Goal: Transaction & Acquisition: Purchase product/service

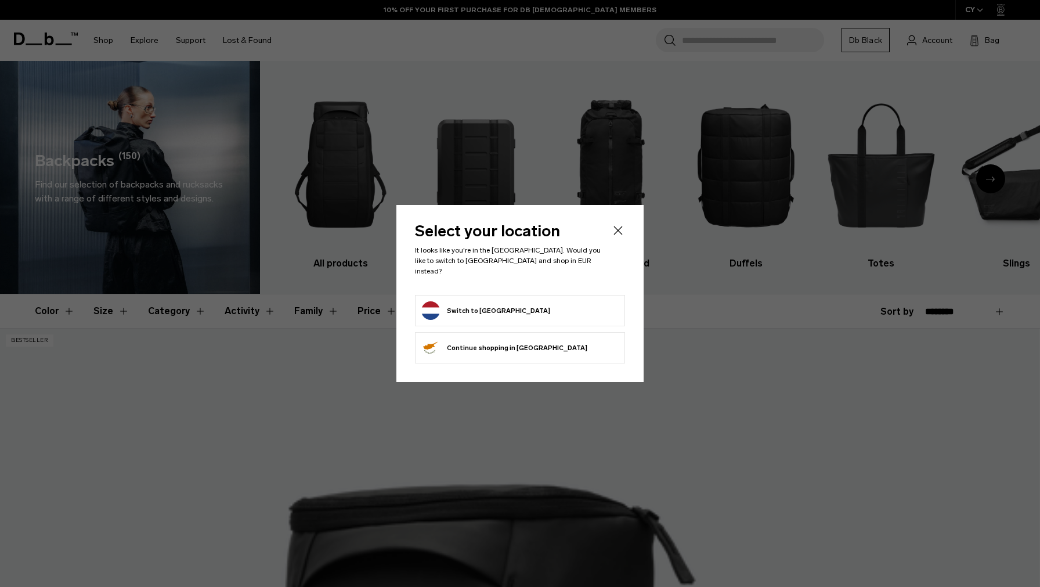
click at [567, 301] on form "Switch to Netherlands" at bounding box center [519, 310] width 197 height 19
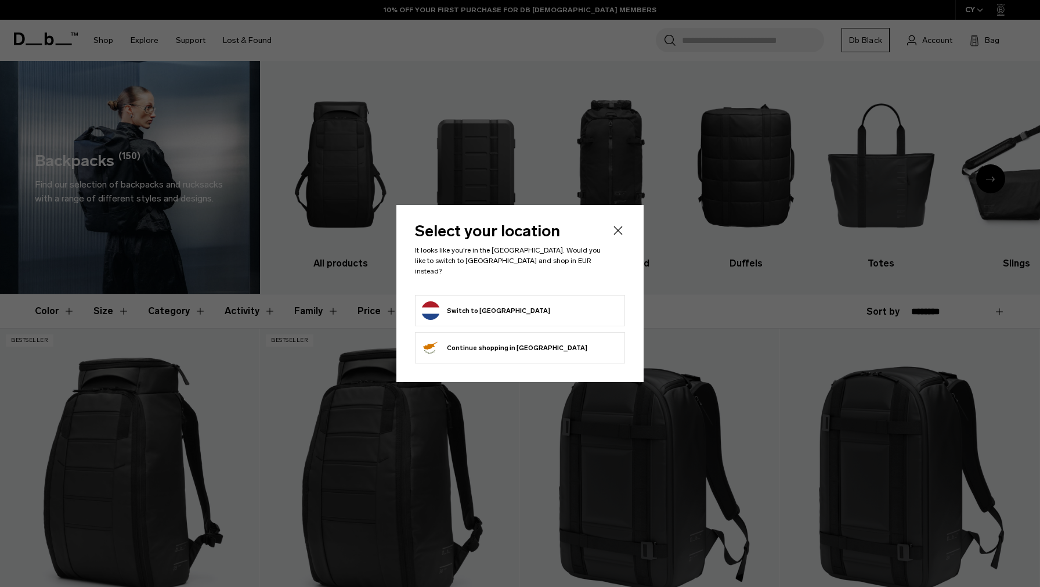
click at [485, 305] on button "Switch to Netherlands" at bounding box center [485, 310] width 129 height 19
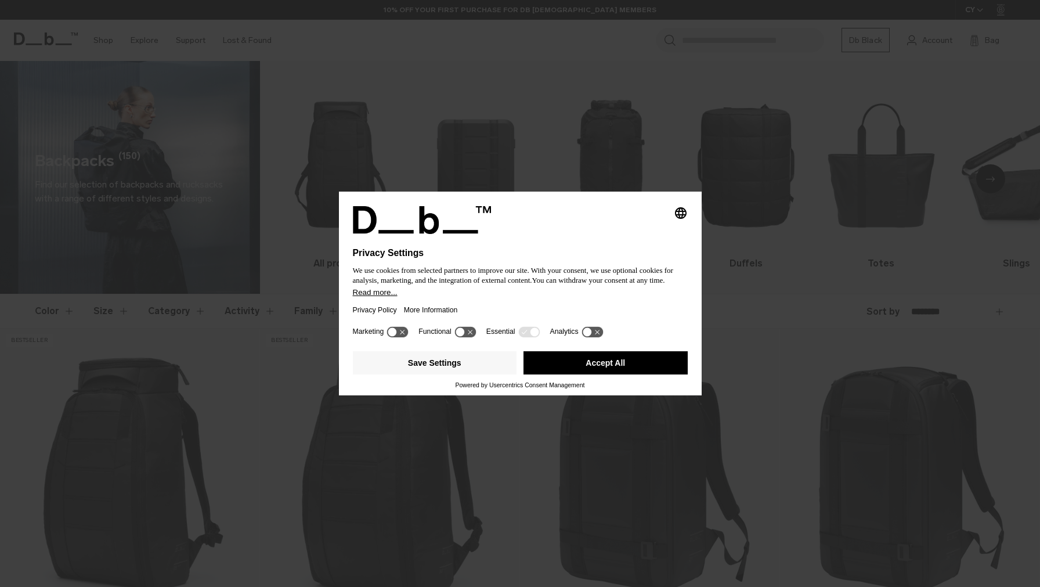
click at [614, 363] on button "Accept All" at bounding box center [606, 362] width 164 height 23
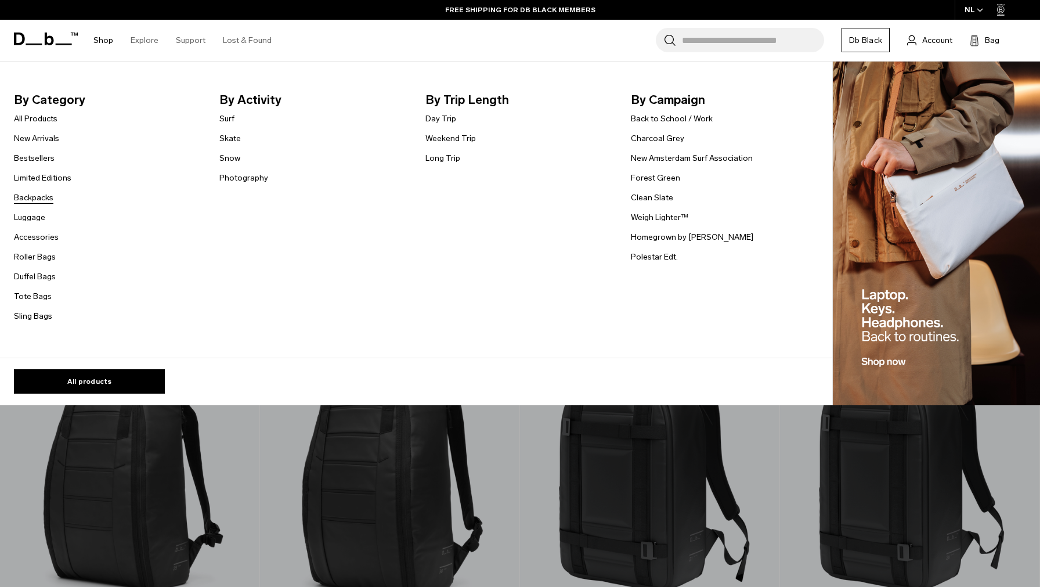
click at [42, 200] on link "Backpacks" at bounding box center [33, 198] width 39 height 12
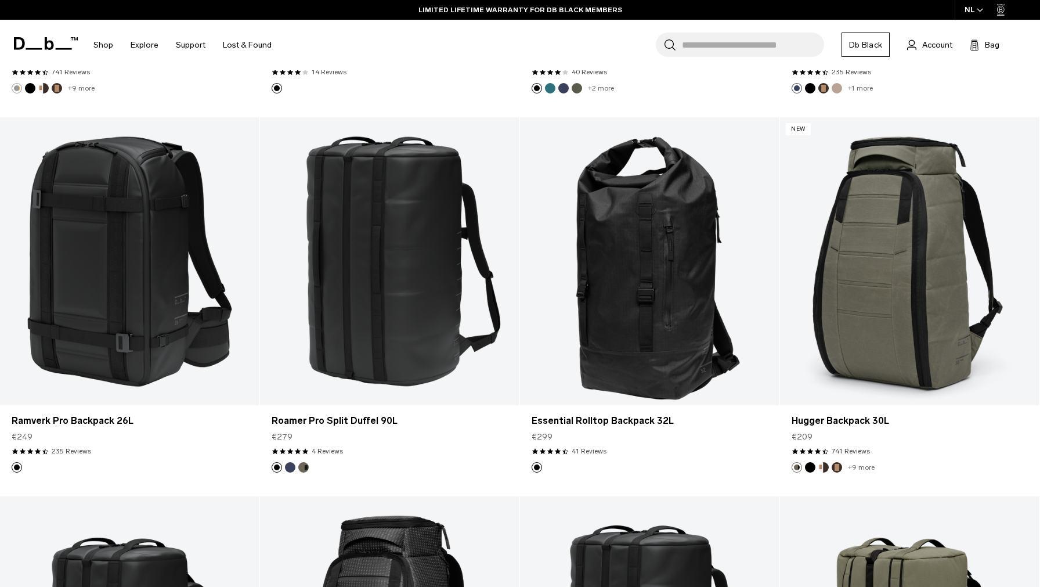
scroll to position [1723, 0]
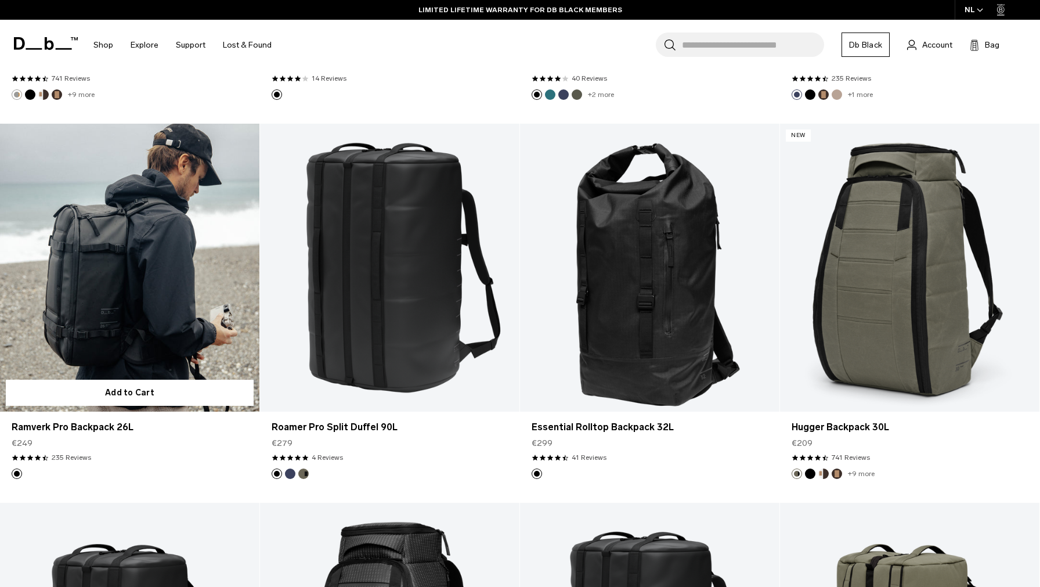
click at [176, 282] on link "Ramverk Pro Backpack 26L" at bounding box center [129, 268] width 259 height 288
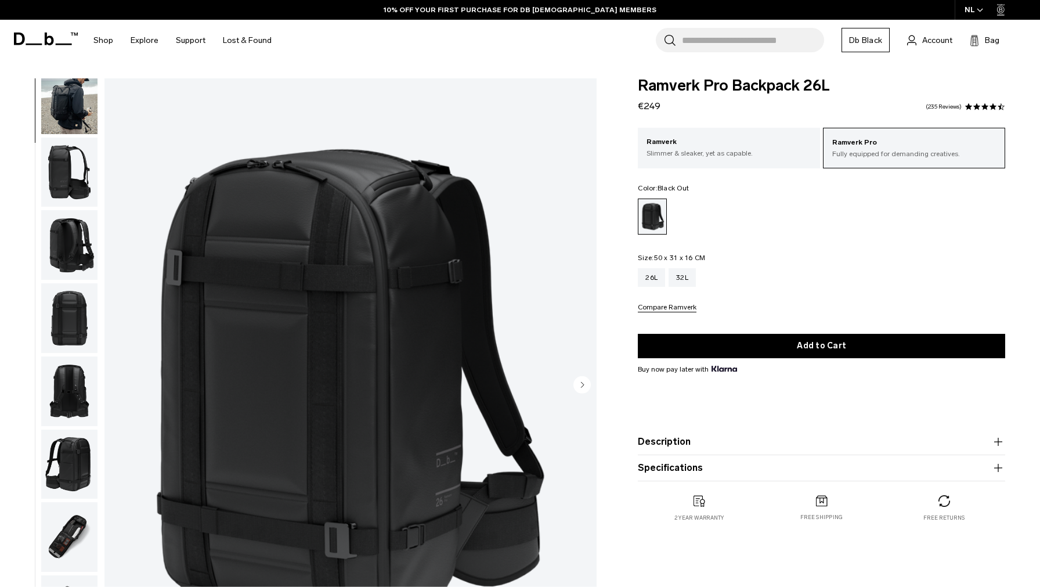
click at [66, 534] on img "button" at bounding box center [69, 537] width 56 height 70
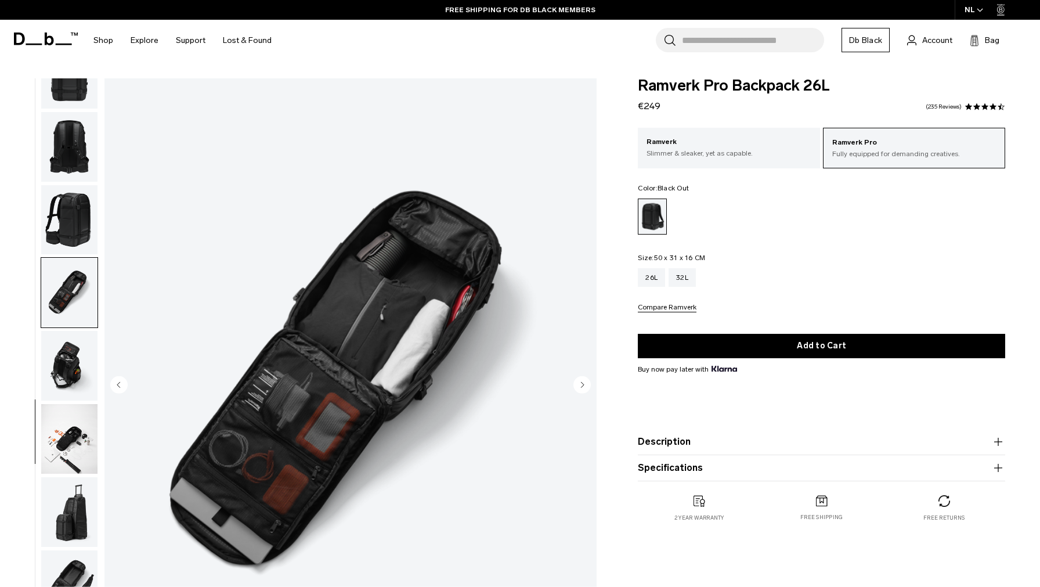
scroll to position [29, 0]
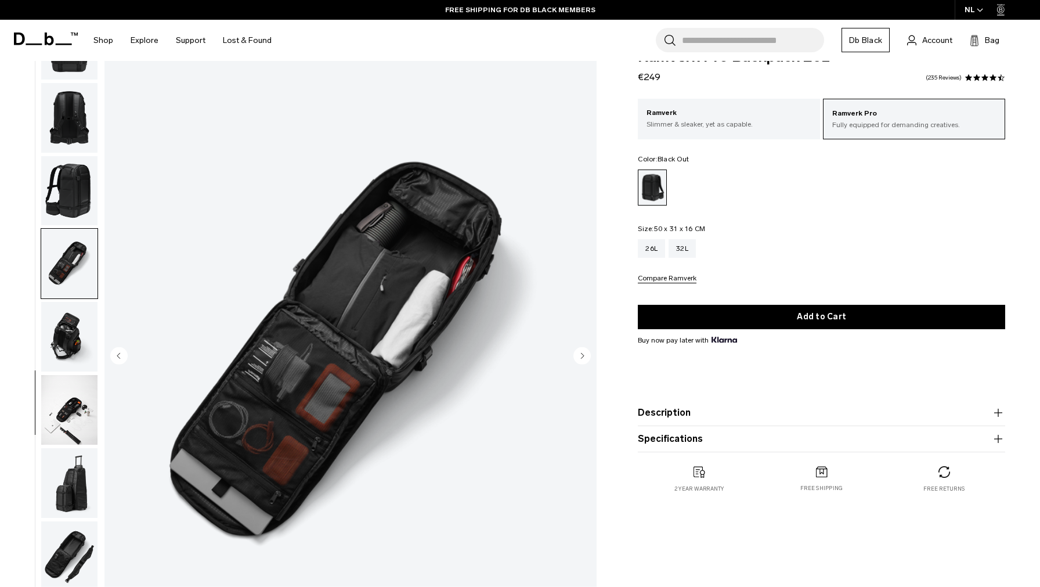
click at [70, 547] on img "button" at bounding box center [69, 556] width 56 height 70
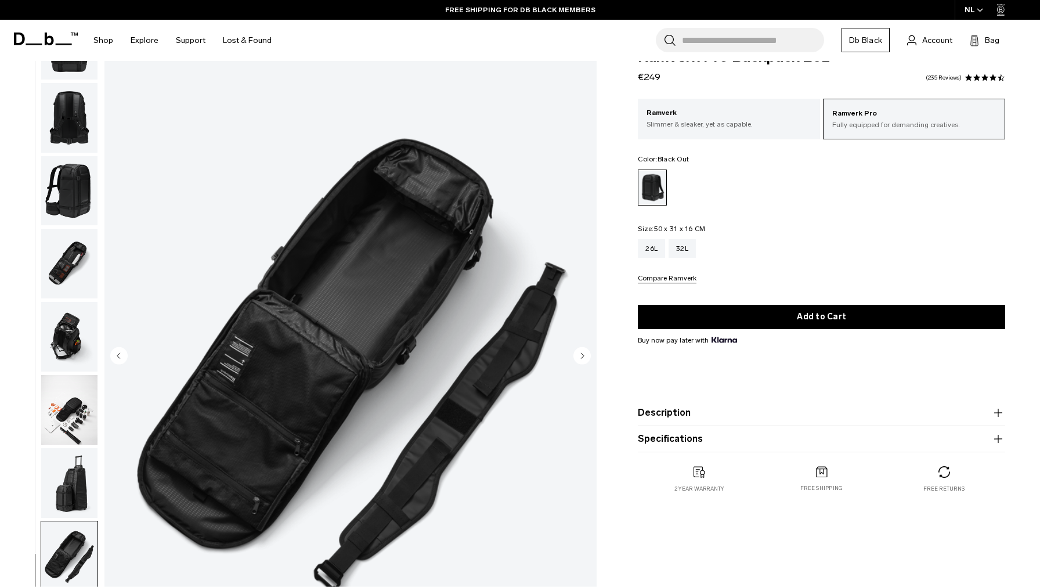
click at [68, 471] on img "button" at bounding box center [69, 483] width 56 height 70
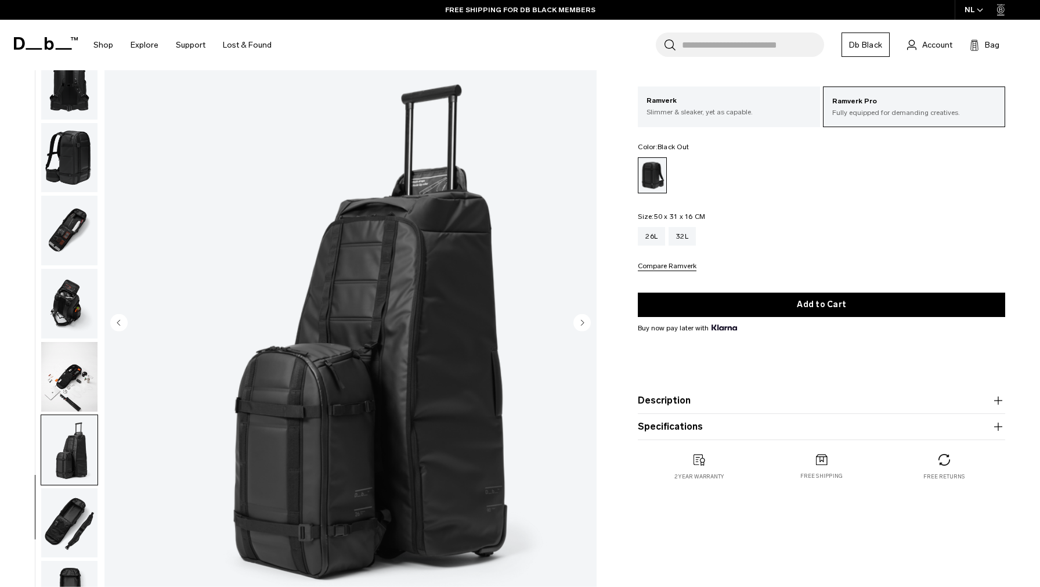
scroll to position [0, 0]
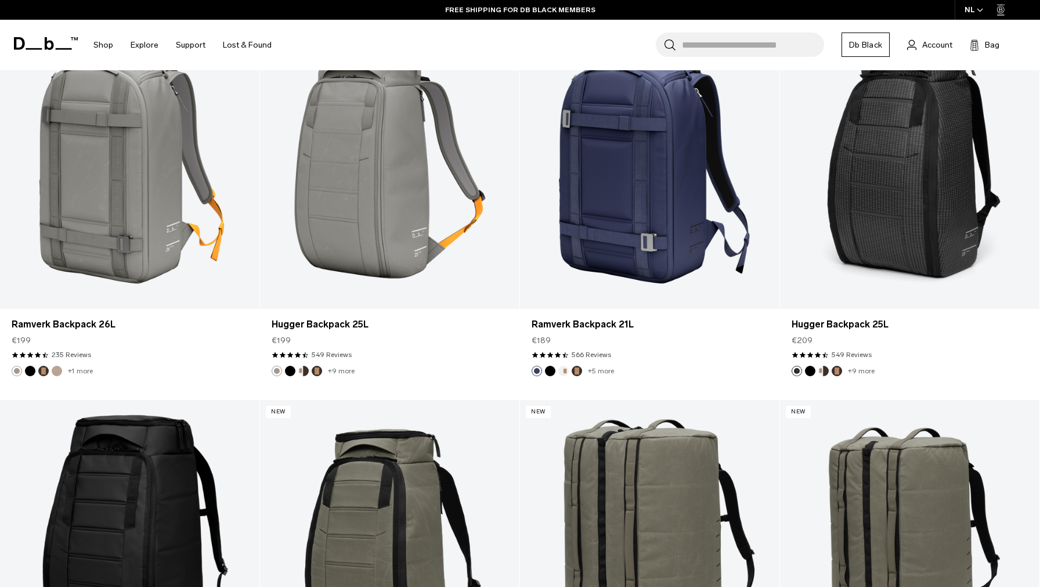
scroll to position [1723, 0]
